Goal: Task Accomplishment & Management: Manage account settings

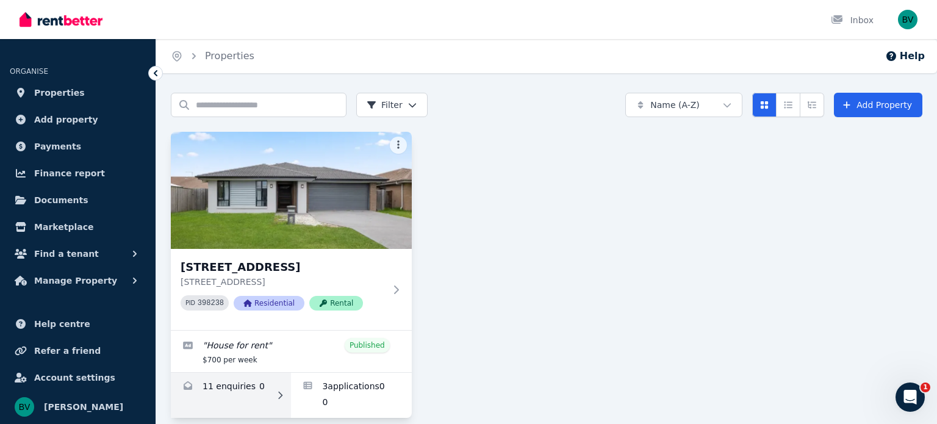
click at [217, 381] on link "Enquiries for 7 Wicker Rd, Park Ridge" at bounding box center [231, 395] width 120 height 45
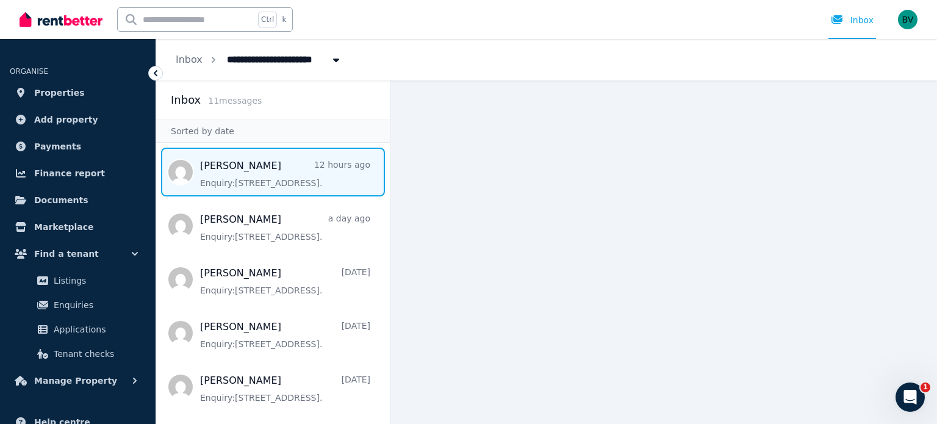
click at [248, 184] on span "Message list" at bounding box center [273, 172] width 234 height 49
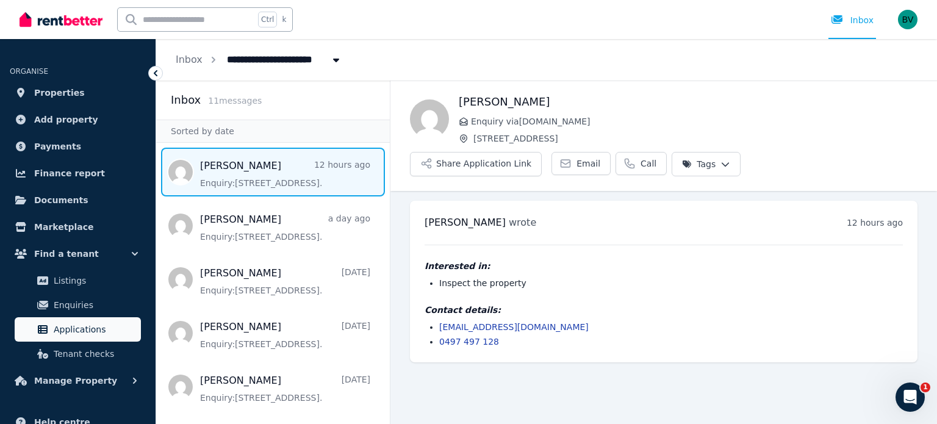
click at [107, 329] on span "Applications" at bounding box center [95, 329] width 82 height 15
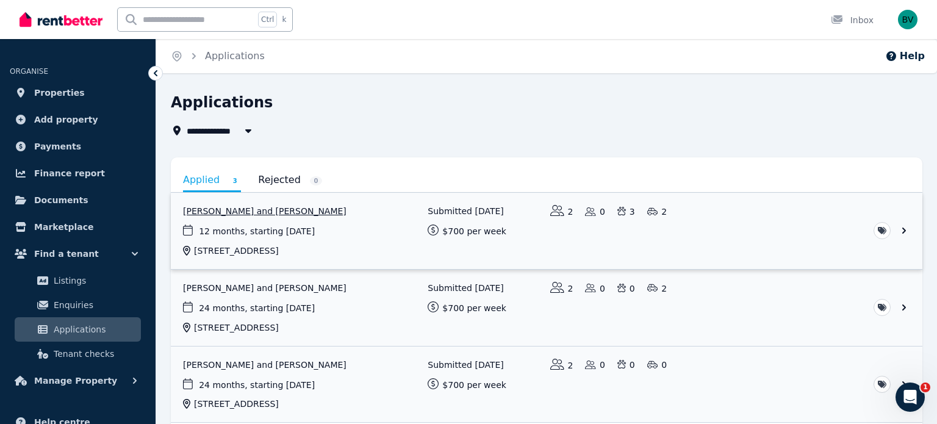
click at [273, 209] on link "View application: Sharon Schoen and Aaron Irvine" at bounding box center [547, 231] width 752 height 76
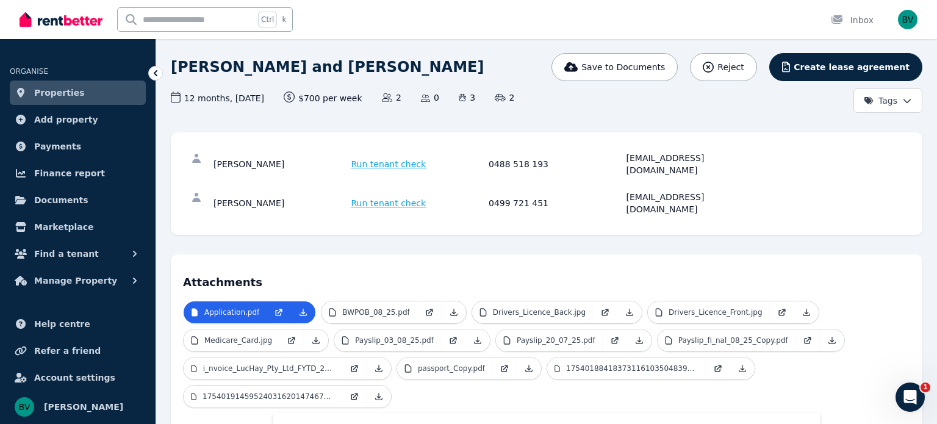
scroll to position [76, 0]
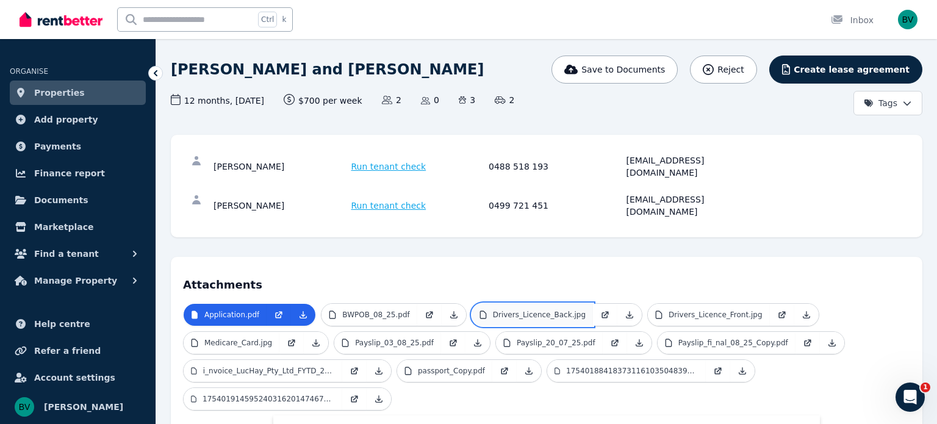
click at [510, 310] on p "Drivers_Licence_Back.jpg" at bounding box center [539, 315] width 93 height 10
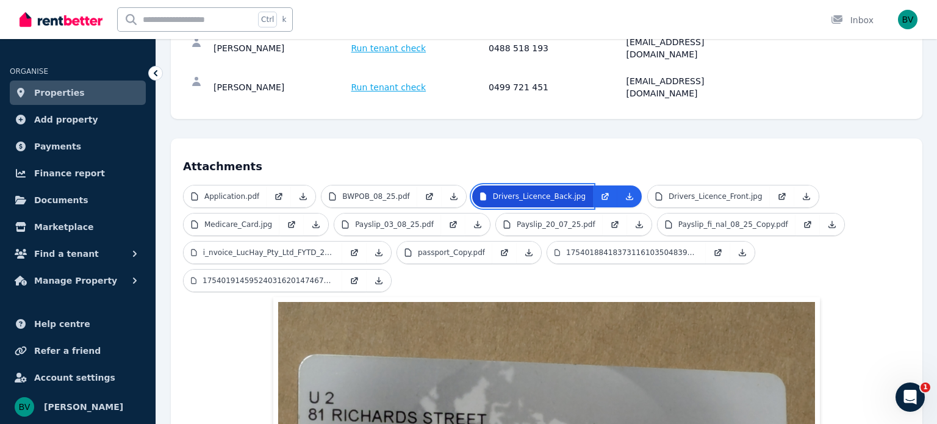
scroll to position [187, 0]
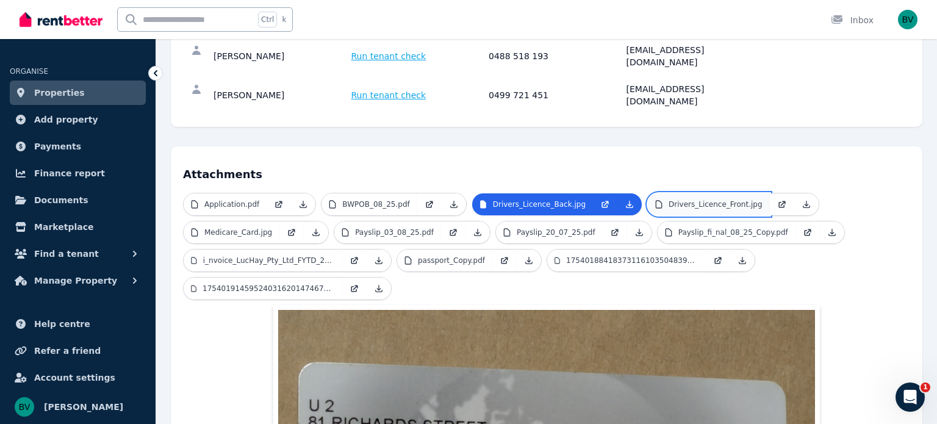
click at [693, 200] on p "Drivers_Licence_Front.jpg" at bounding box center [716, 205] width 94 height 10
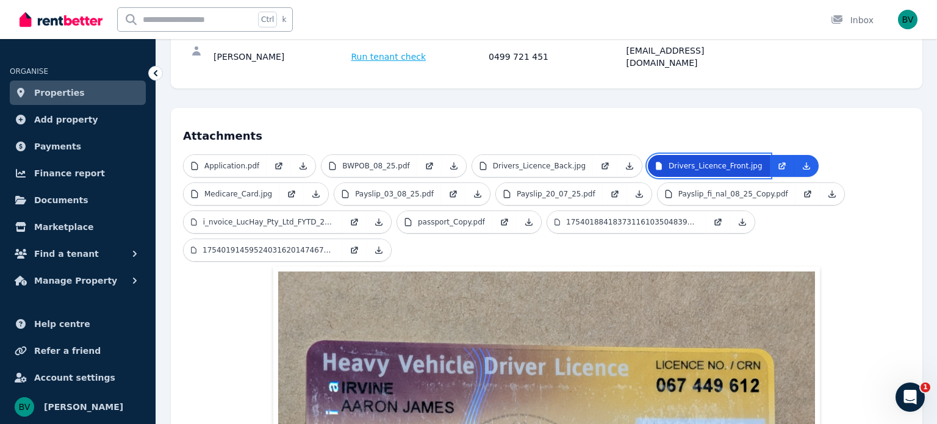
scroll to position [215, 0]
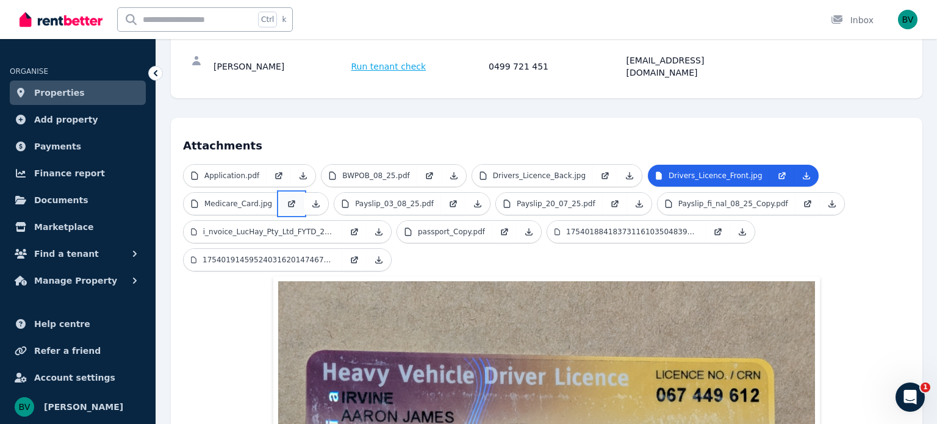
click at [290, 200] on icon at bounding box center [292, 202] width 5 height 5
click at [417, 193] on link "Payslip_03_08_25.pdf" at bounding box center [387, 204] width 107 height 22
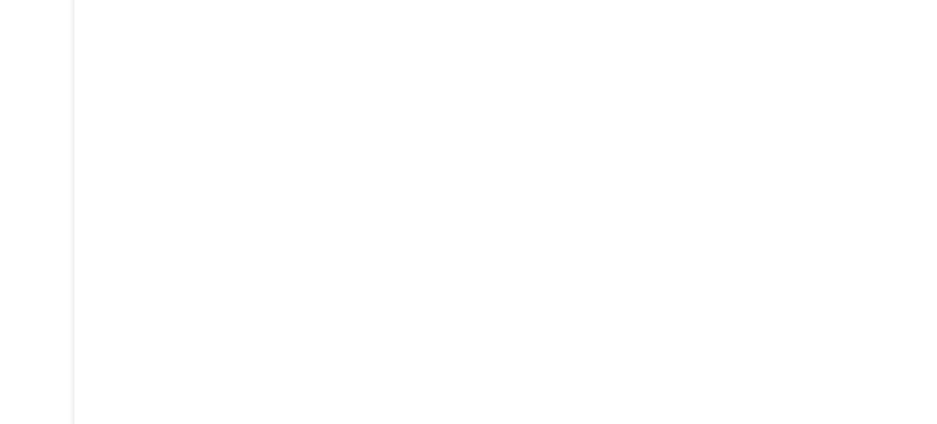
scroll to position [873, 0]
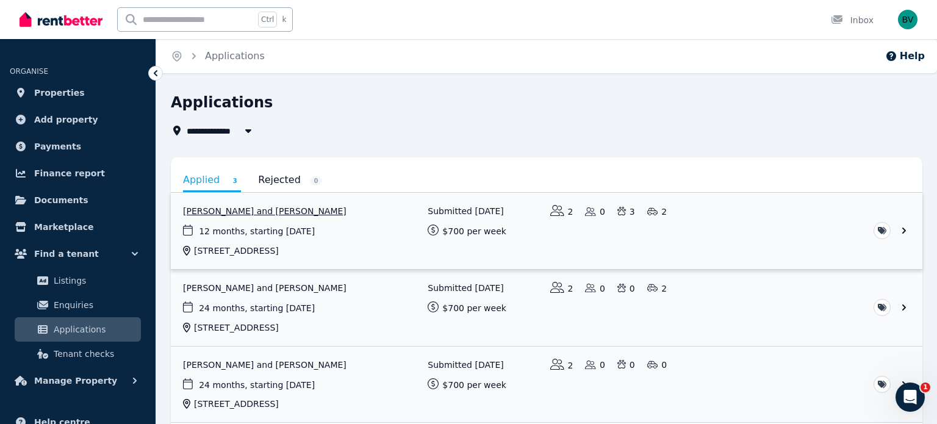
click at [292, 213] on link "View application: Sharon Schoen and Aaron Irvine" at bounding box center [547, 231] width 752 height 76
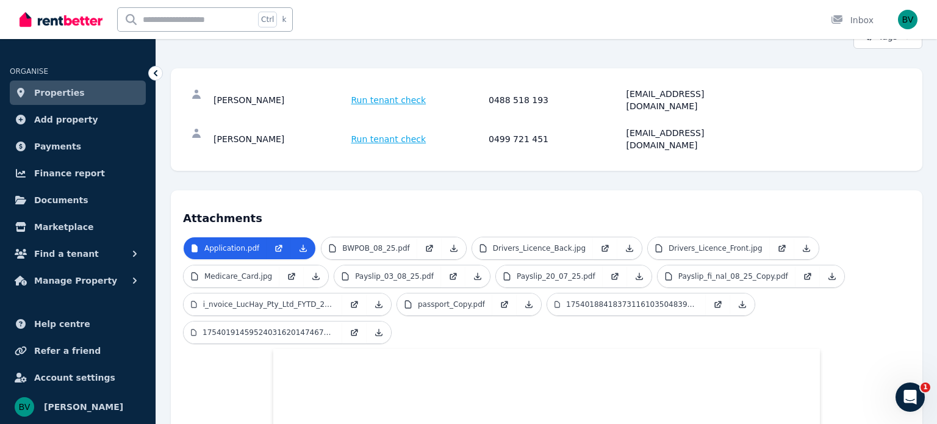
scroll to position [156, 0]
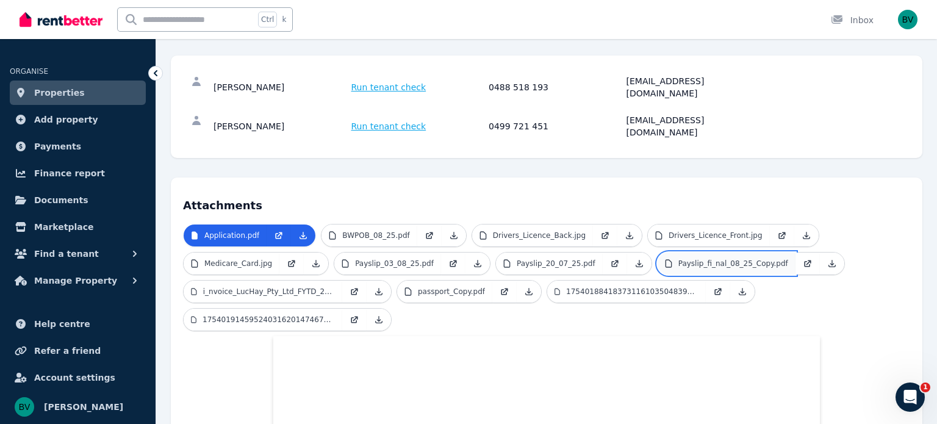
click at [702, 259] on p "Payslip_fi_nal_08_25_Copy.pdf" at bounding box center [734, 264] width 110 height 10
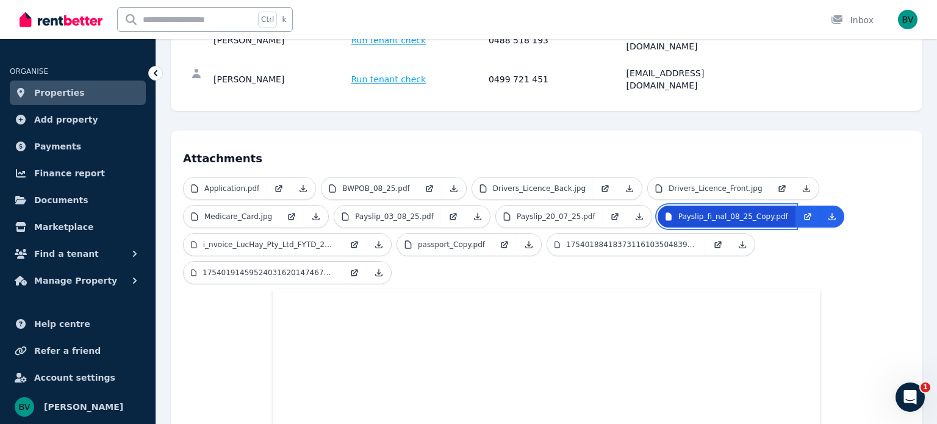
scroll to position [201, 0]
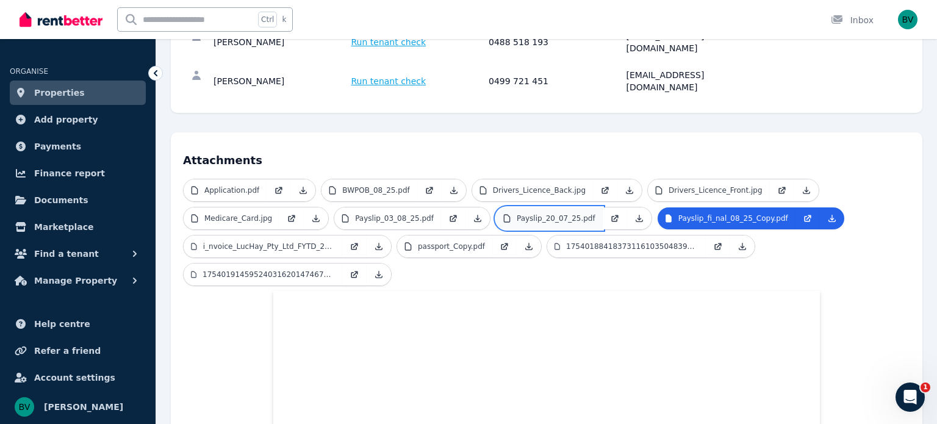
click at [568, 214] on p "Payslip_20_07_25.pdf" at bounding box center [556, 219] width 79 height 10
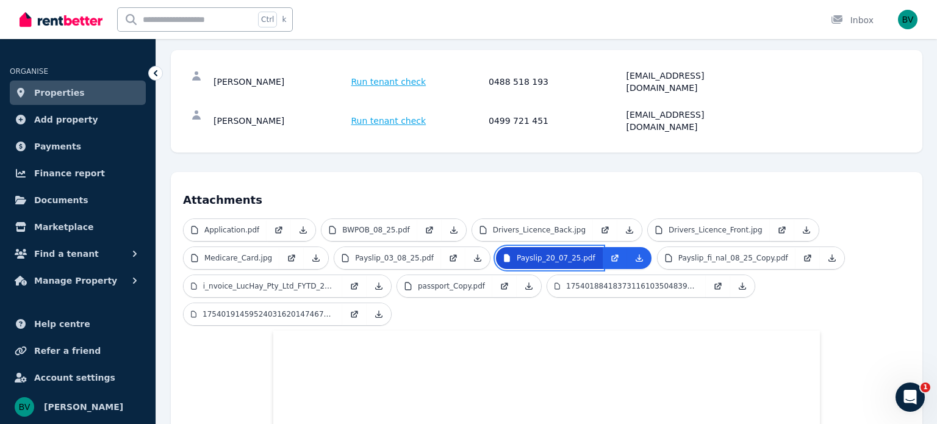
scroll to position [162, 0]
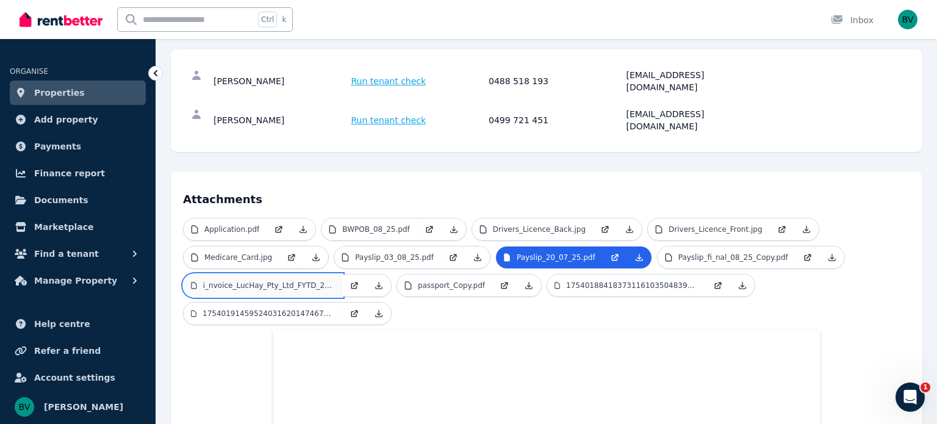
click at [308, 281] on p "i_nvoice_LucHay_Pty_Ltd_FYTD_25_26.pdf" at bounding box center [269, 286] width 132 height 10
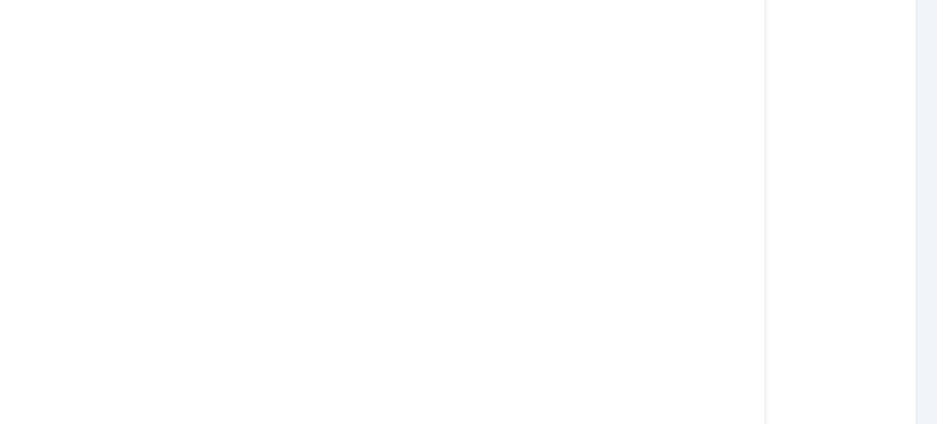
scroll to position [1059, 0]
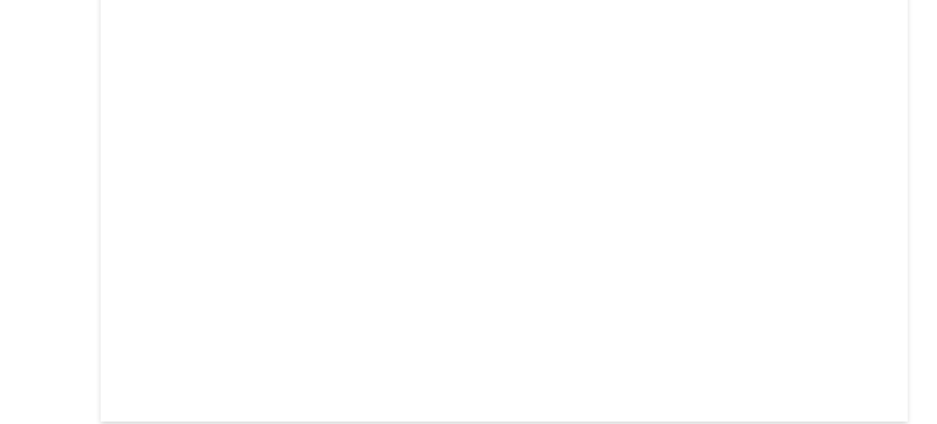
scroll to position [2499, 0]
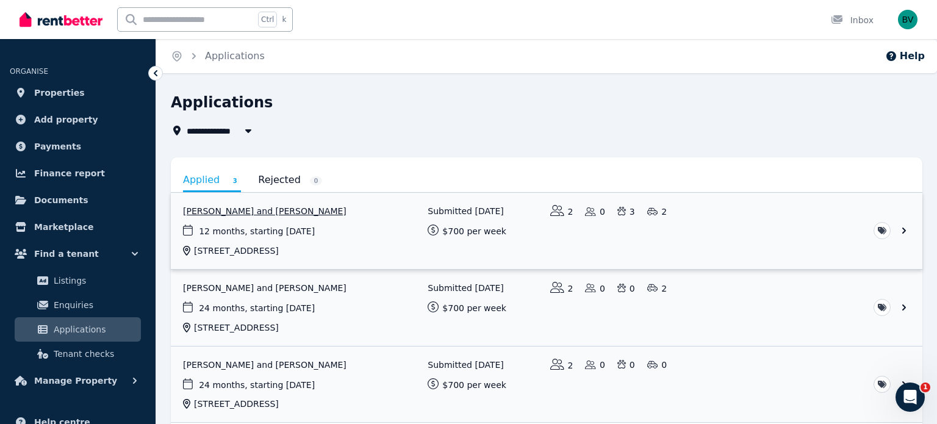
click at [286, 212] on link "View application: Sharon Schoen and Aaron Irvine" at bounding box center [547, 231] width 752 height 76
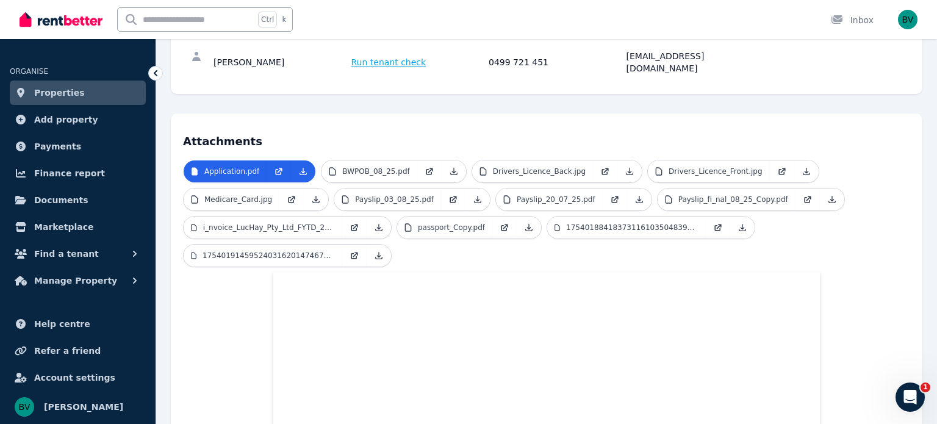
scroll to position [219, 0]
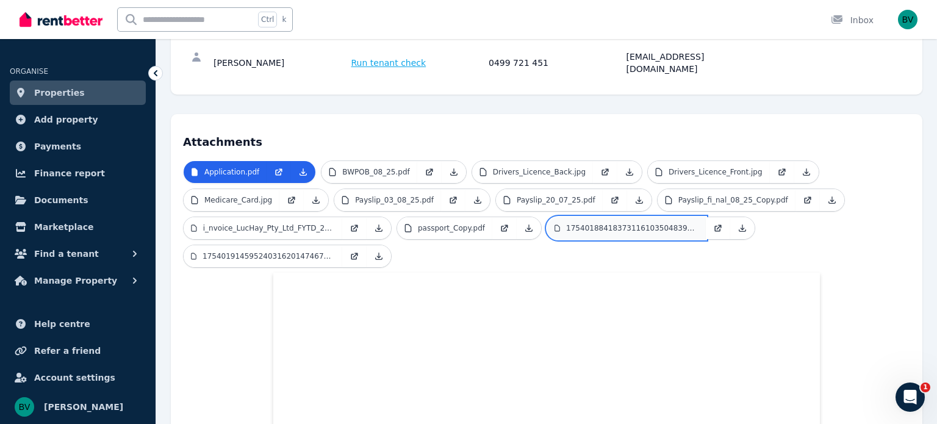
click at [676, 223] on p "17540188418373116103504839853549.jpg" at bounding box center [632, 228] width 132 height 10
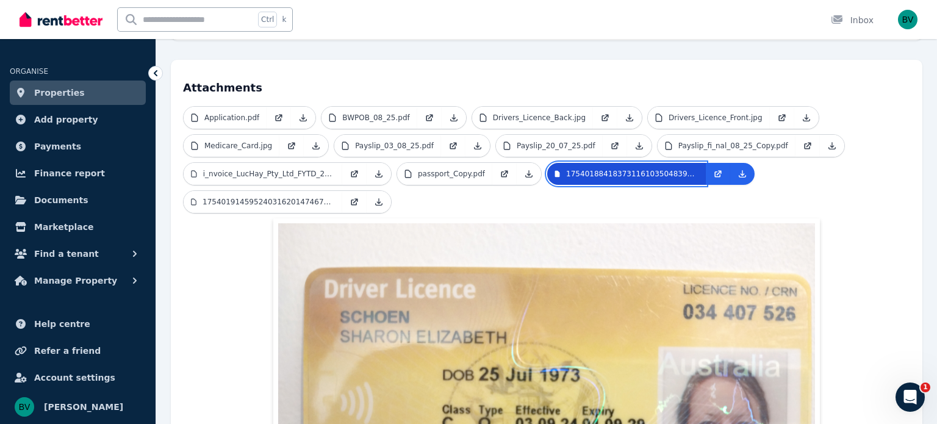
scroll to position [270, 0]
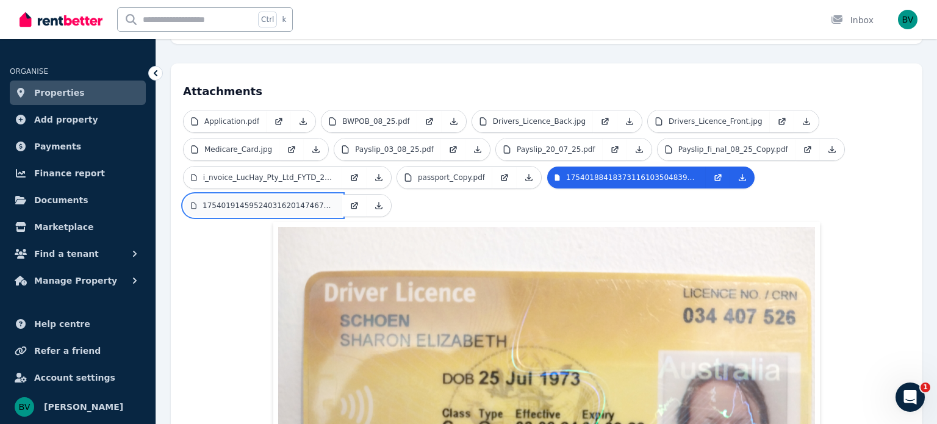
click at [271, 195] on link "17540191459524031620147467655287.jpg" at bounding box center [263, 206] width 159 height 22
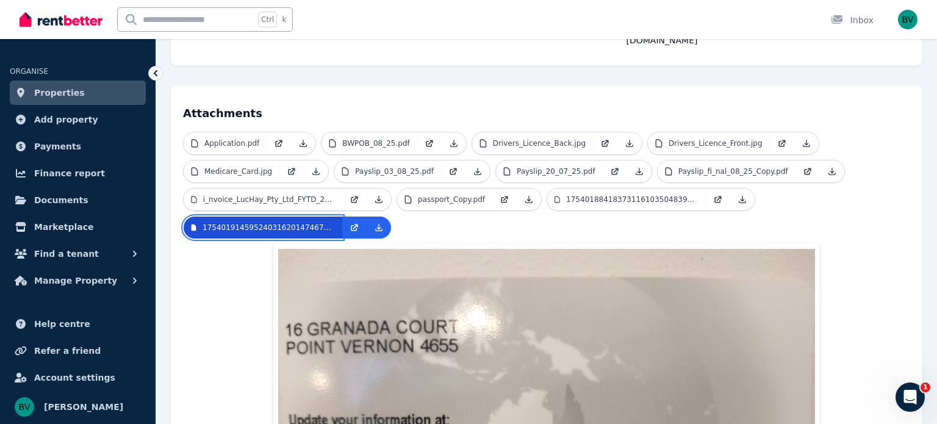
scroll to position [247, 0]
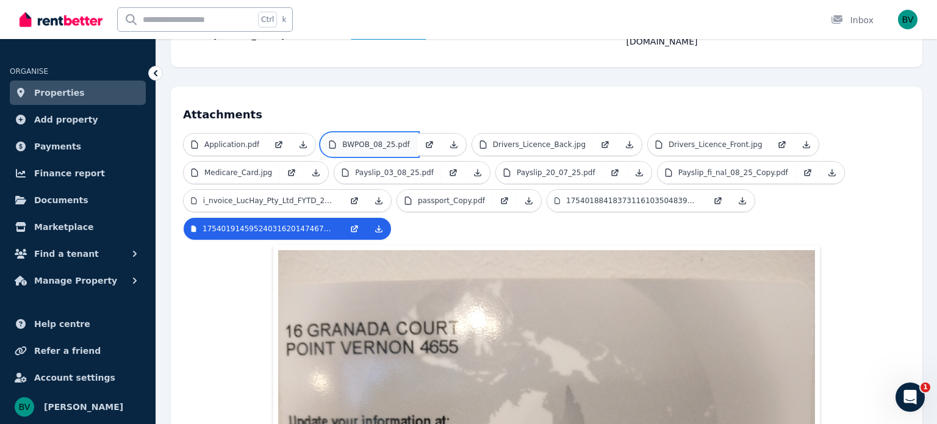
click at [401, 134] on link "BWPOB_08_25.pdf" at bounding box center [369, 145] width 95 height 22
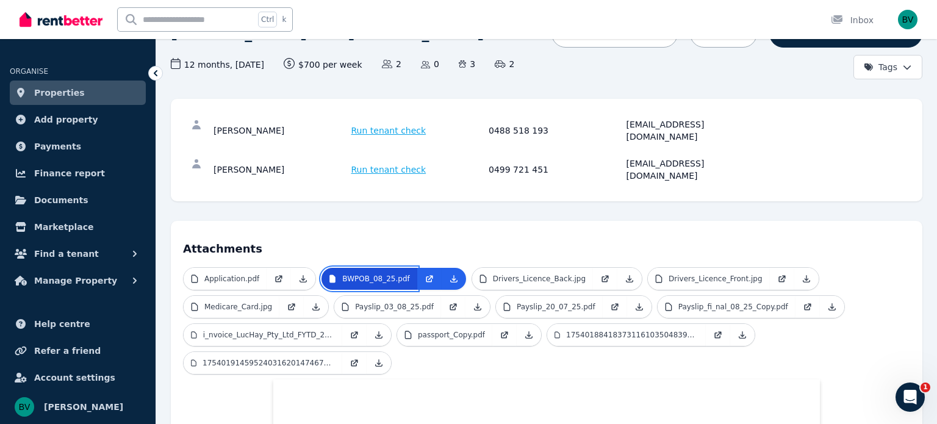
scroll to position [110, 0]
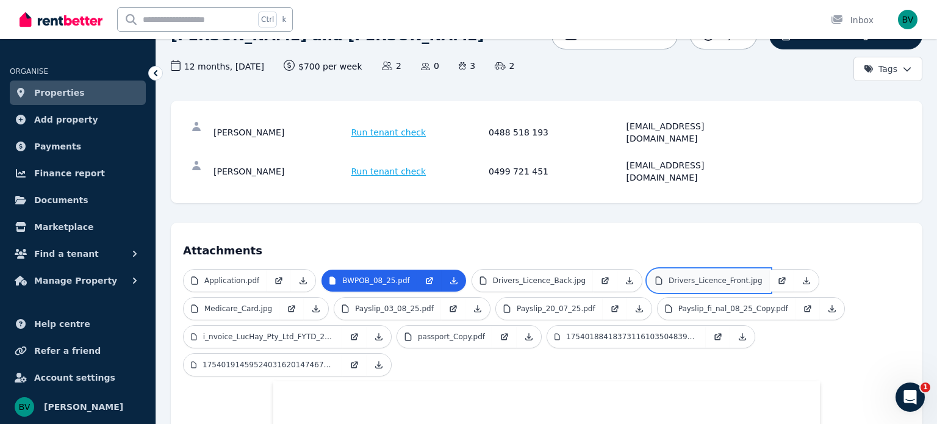
click at [662, 270] on link "Drivers_Licence_Front.jpg" at bounding box center [709, 281] width 122 height 22
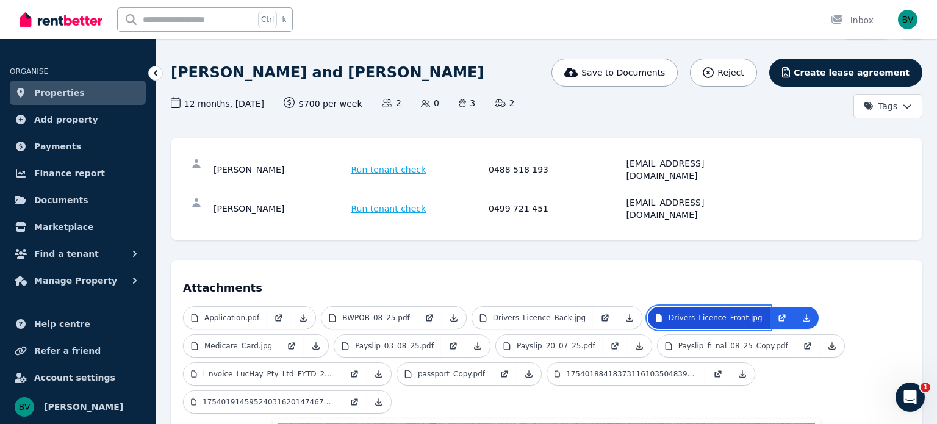
scroll to position [71, 0]
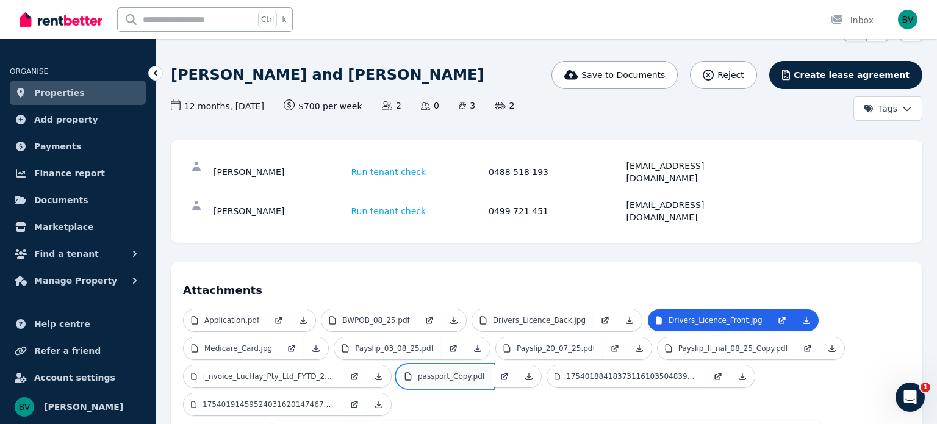
click at [469, 372] on p "passport_Copy.pdf" at bounding box center [451, 377] width 67 height 10
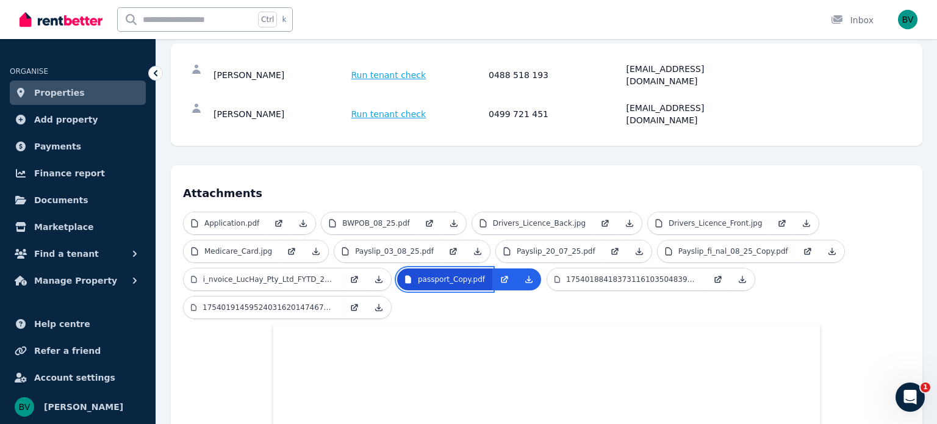
scroll to position [167, 0]
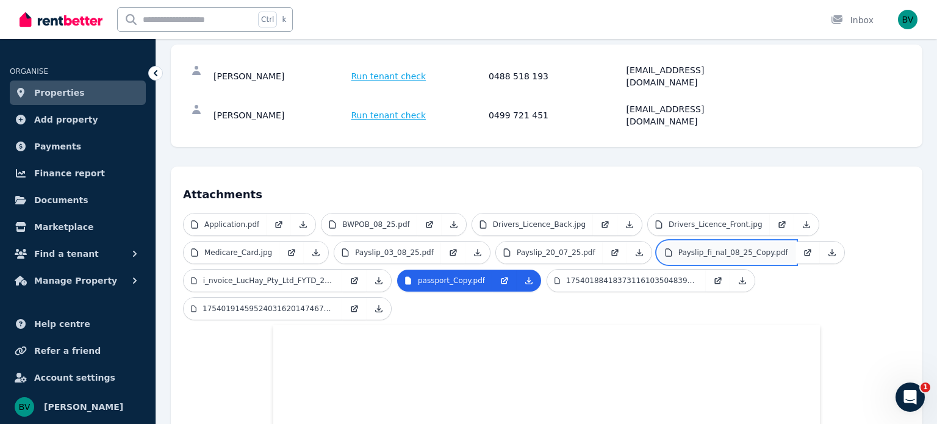
click at [752, 248] on p "Payslip_fi_nal_08_25_Copy.pdf" at bounding box center [734, 253] width 110 height 10
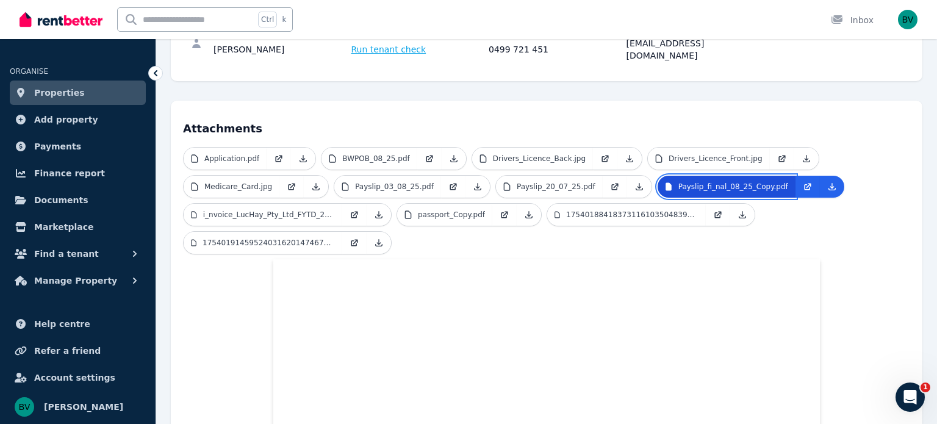
scroll to position [262, 0]
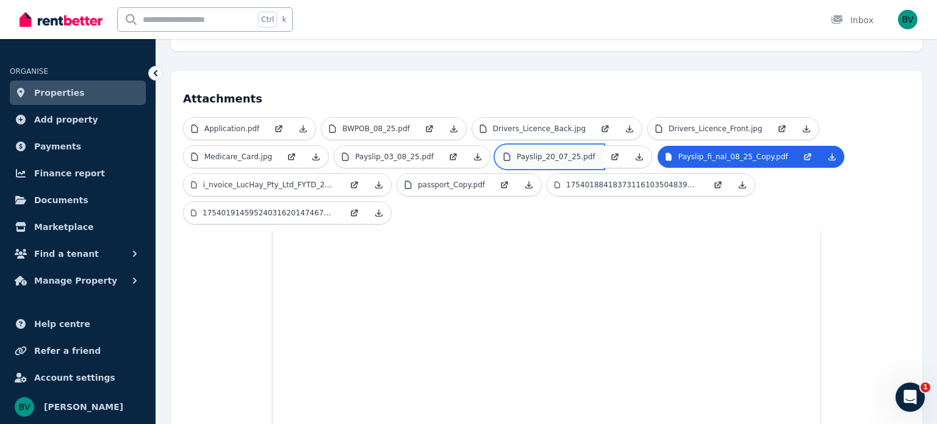
click at [535, 152] on p "Payslip_20_07_25.pdf" at bounding box center [556, 157] width 79 height 10
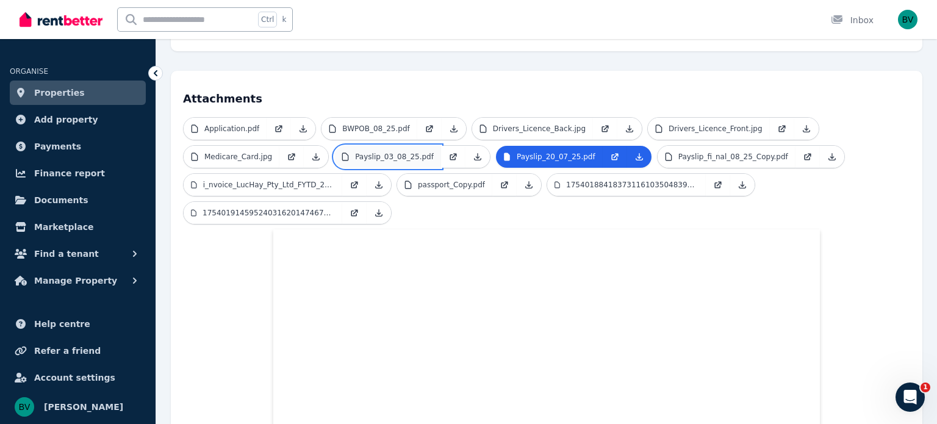
click at [404, 146] on link "Payslip_03_08_25.pdf" at bounding box center [387, 157] width 107 height 22
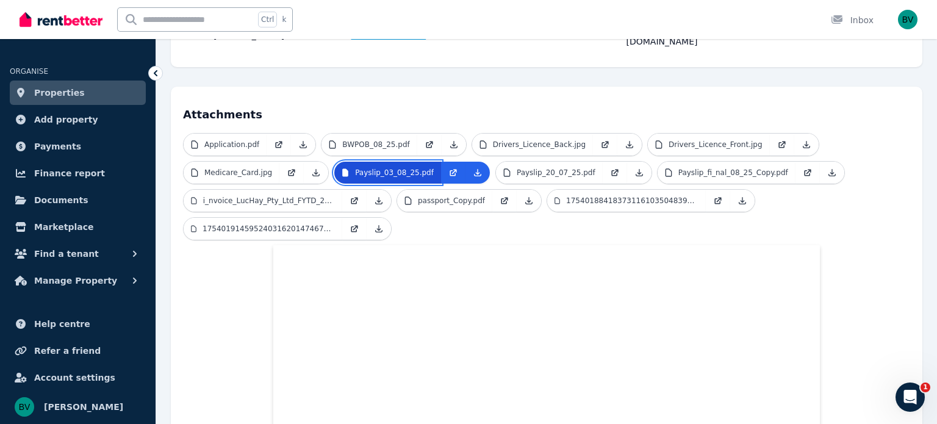
scroll to position [242, 0]
